Goal: Find specific fact: Find contact information

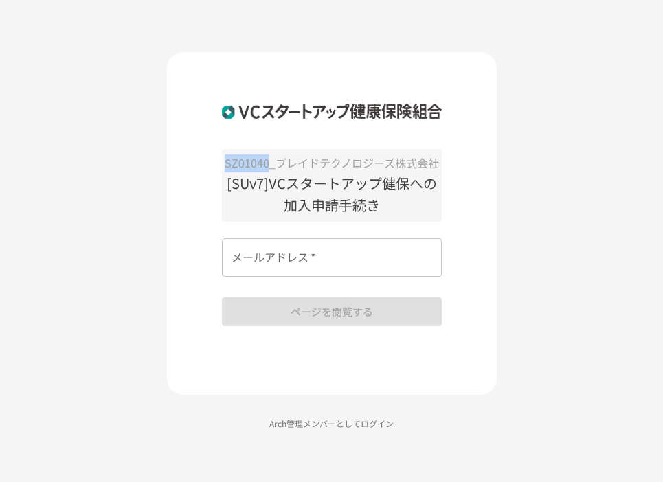
drag, startPoint x: 266, startPoint y: 167, endPoint x: 220, endPoint y: 163, distance: 46.2
click at [220, 163] on div "SZ01040_ブレイドテクノロジーズ株式会社 [SUv7]VCスタートアップ健保への加入申請手続き メールアドレス   * メールアドレス   * ページを…" at bounding box center [332, 223] width 330 height 343
copy p "SZ01040"
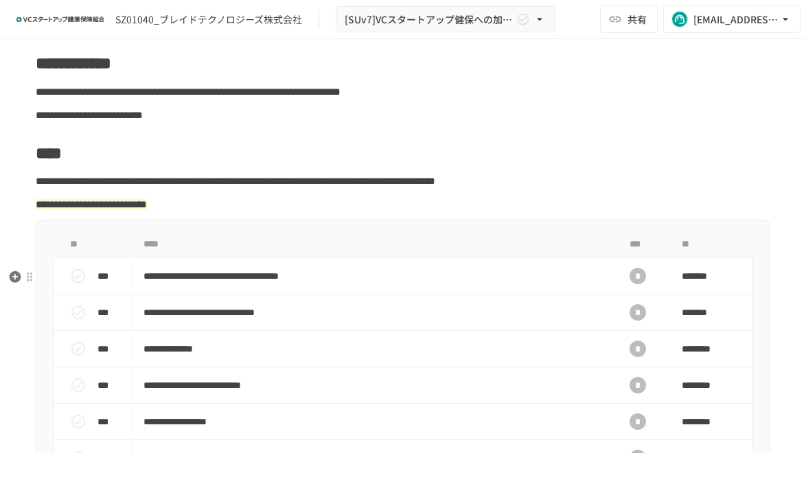
scroll to position [294, 0]
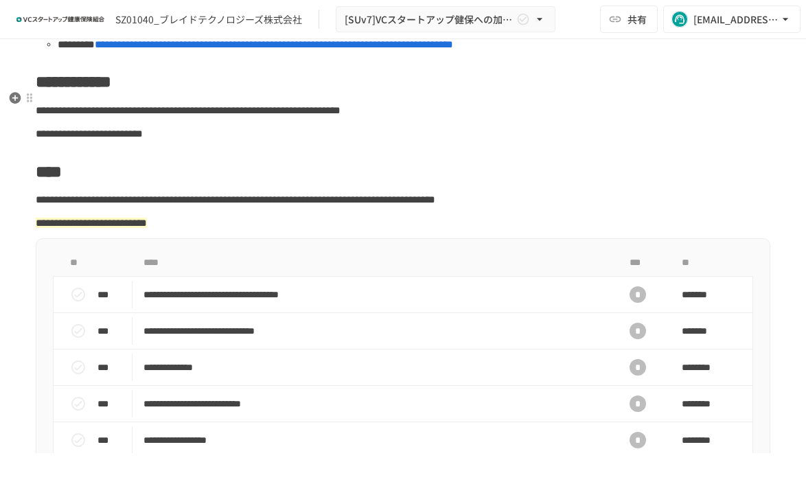
click at [649, 94] on h2 "**********" at bounding box center [403, 81] width 735 height 27
click at [748, 23] on div "[EMAIL_ADDRESS][DOMAIN_NAME]" at bounding box center [735, 19] width 85 height 17
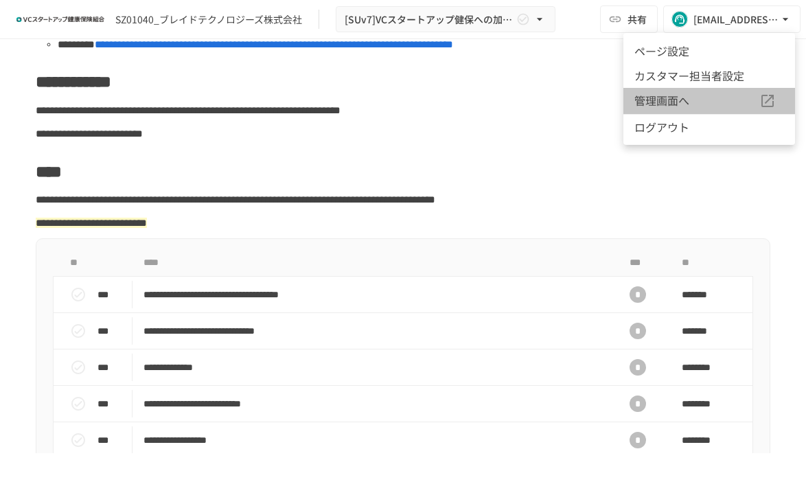
click at [748, 103] on icon at bounding box center [767, 101] width 16 height 16
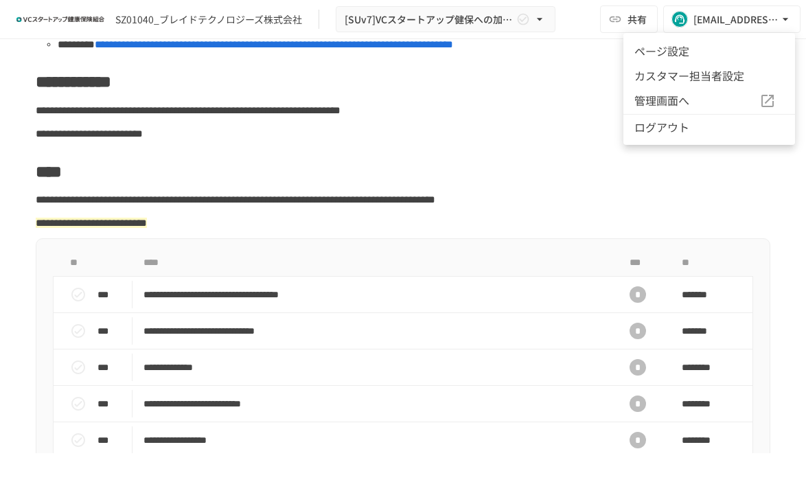
click at [555, 146] on div at bounding box center [403, 241] width 806 height 482
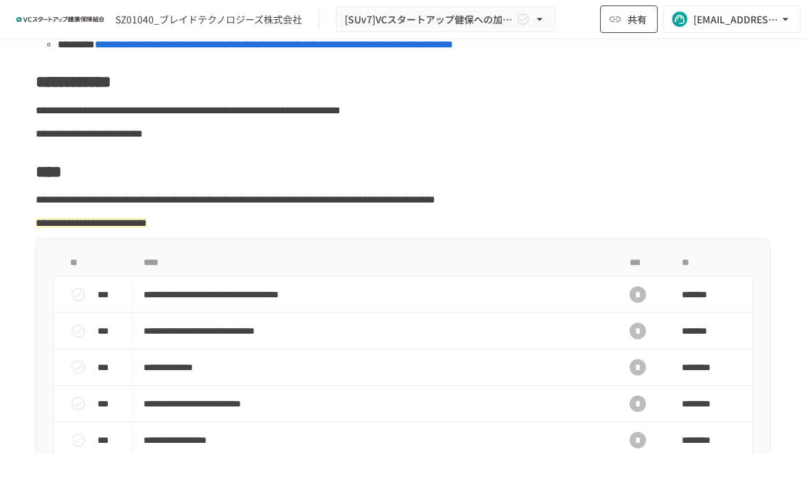
click at [639, 24] on span "共有" at bounding box center [637, 19] width 19 height 15
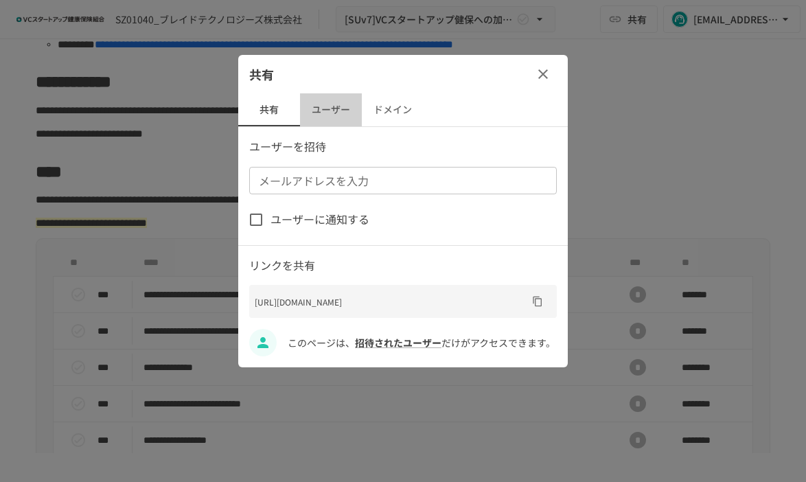
click at [331, 102] on button "ユーザー" at bounding box center [331, 109] width 62 height 33
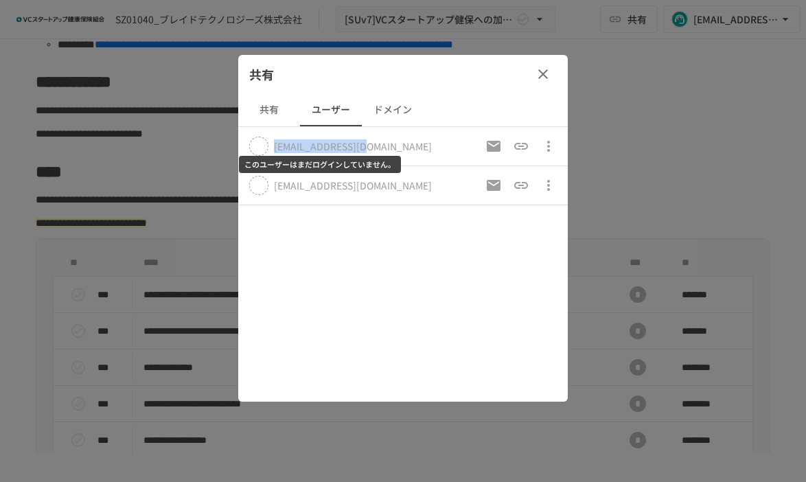
drag, startPoint x: 367, startPoint y: 147, endPoint x: 276, endPoint y: 146, distance: 90.6
click at [276, 146] on div "[EMAIL_ADDRESS][DOMAIN_NAME]" at bounding box center [340, 146] width 183 height 19
copy div "[EMAIL_ADDRESS][DOMAIN_NAME]"
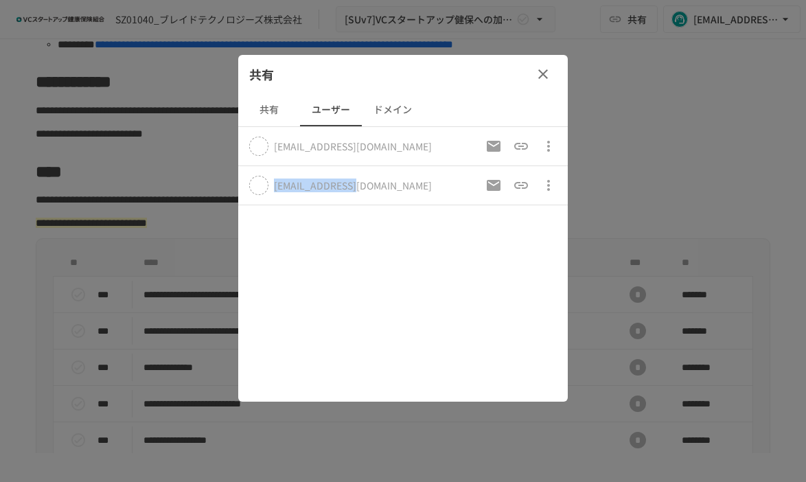
drag, startPoint x: 384, startPoint y: 186, endPoint x: 264, endPoint y: 186, distance: 119.5
click at [264, 186] on div "[EMAIL_ADDRESS][DOMAIN_NAME]" at bounding box center [340, 185] width 183 height 19
copy div "[EMAIL_ADDRESS][DOMAIN_NAME]"
click at [539, 71] on icon "button" at bounding box center [543, 74] width 16 height 16
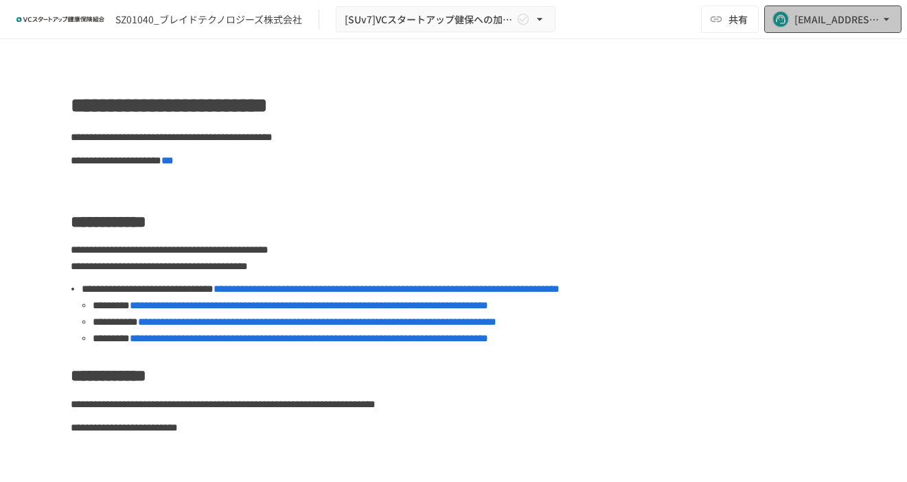
click at [812, 14] on div "[EMAIL_ADDRESS][DOMAIN_NAME]" at bounding box center [836, 19] width 85 height 17
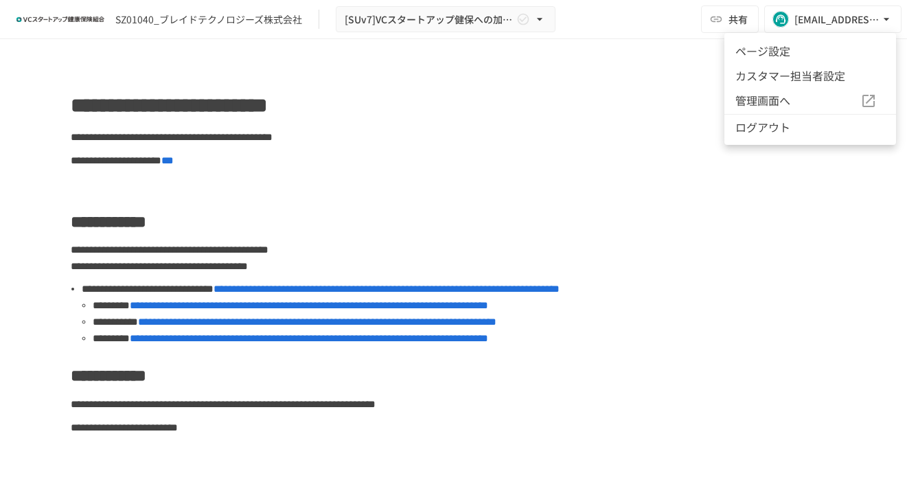
click at [780, 97] on span "管理画面へ" at bounding box center [797, 101] width 125 height 18
